Goal: Information Seeking & Learning: Learn about a topic

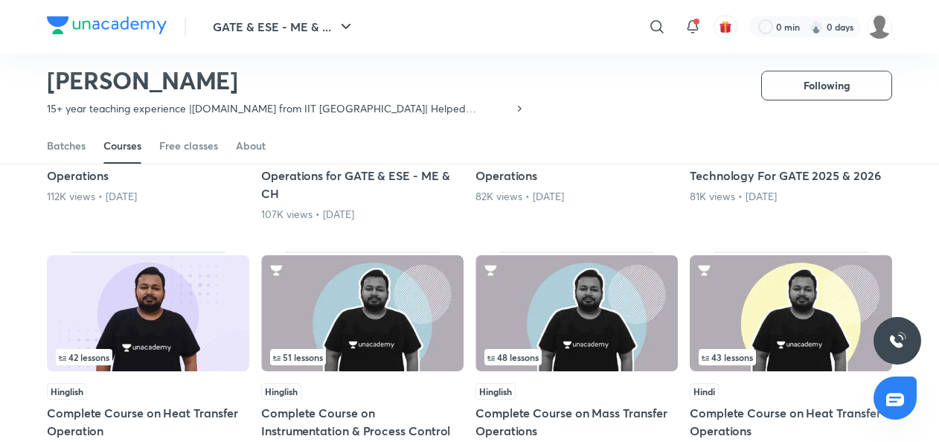
scroll to position [253, 0]
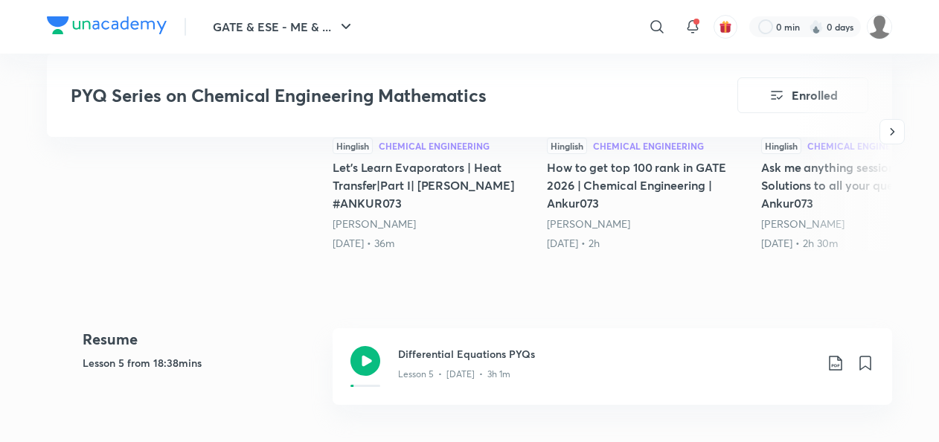
scroll to position [561, 0]
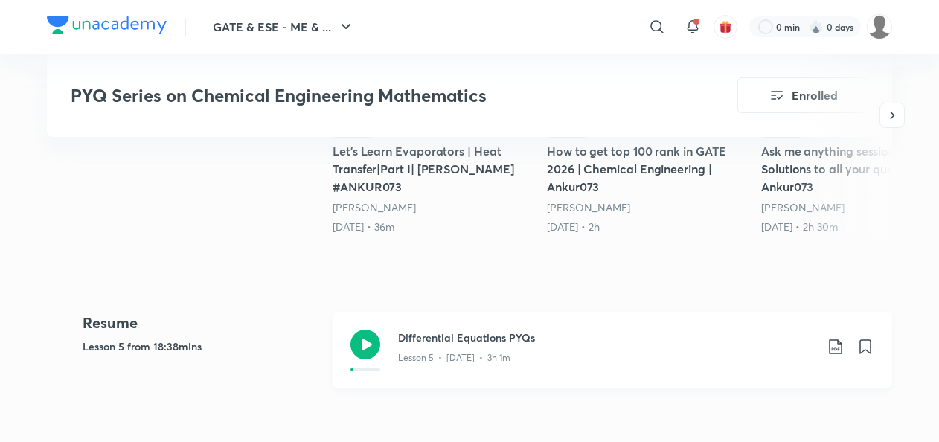
click at [368, 351] on icon at bounding box center [366, 345] width 30 height 30
